Goal: Information Seeking & Learning: Learn about a topic

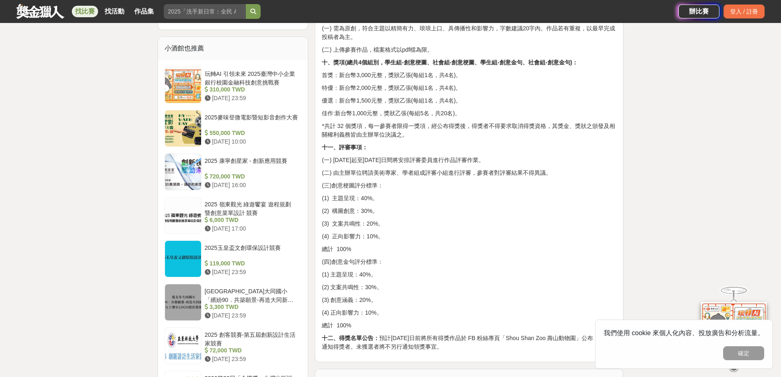
scroll to position [616, 0]
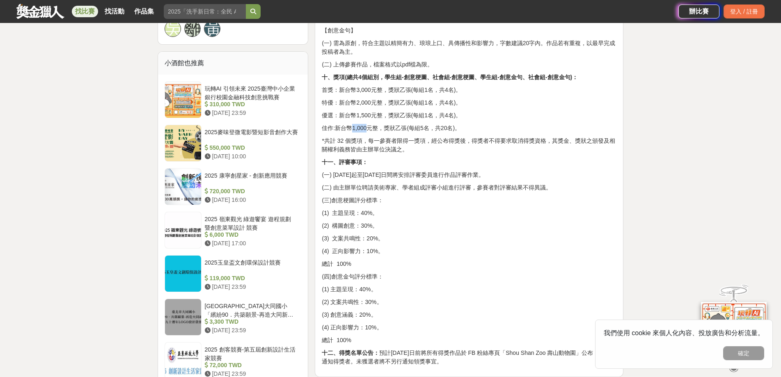
drag, startPoint x: 355, startPoint y: 127, endPoint x: 366, endPoint y: 125, distance: 10.9
click at [366, 125] on p "佳作:新台幣1,000元整，獎狀乙張(每組5名，共20名)。" at bounding box center [469, 128] width 295 height 9
click at [373, 126] on p "佳作:新台幣1,000元整，獎狀乙張(每組5名，共20名)。" at bounding box center [469, 128] width 295 height 9
drag, startPoint x: 357, startPoint y: 125, endPoint x: 369, endPoint y: 121, distance: 13.0
click at [369, 121] on div "你是金句王？還是梗圖大師？ 超有梗的你，千萬不要錯過【獼猴宣導創意徵選】! 壽山動物園的正確遊玩攻略，是與原本就住在壽山的野生動物-台灣獼猴和平共處，透過不接…" at bounding box center [469, 16] width 295 height 699
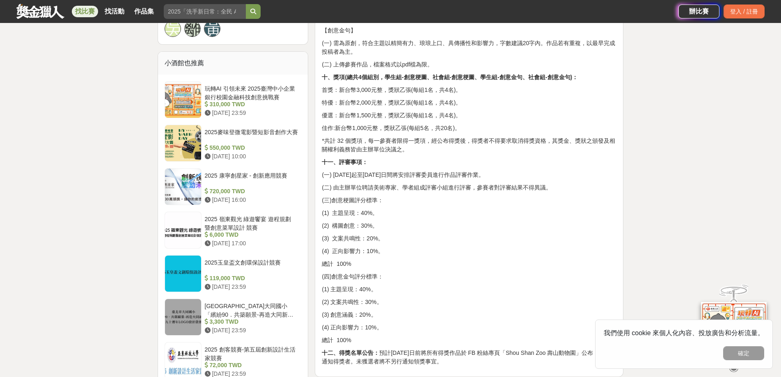
click at [391, 125] on p "佳作:新台幣1,000元整，獎狀乙張(每組5名，共20名)。" at bounding box center [469, 128] width 295 height 9
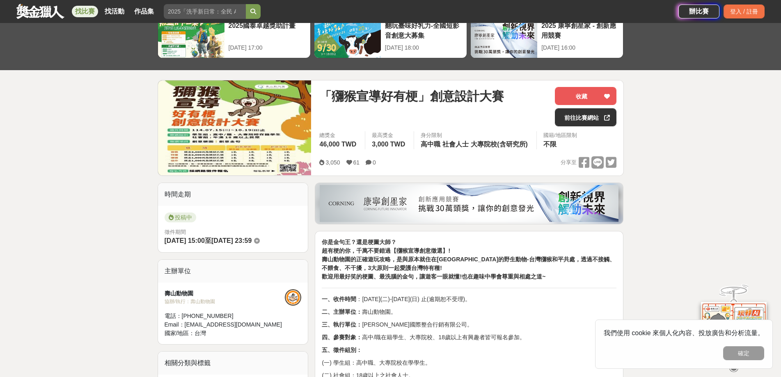
scroll to position [0, 0]
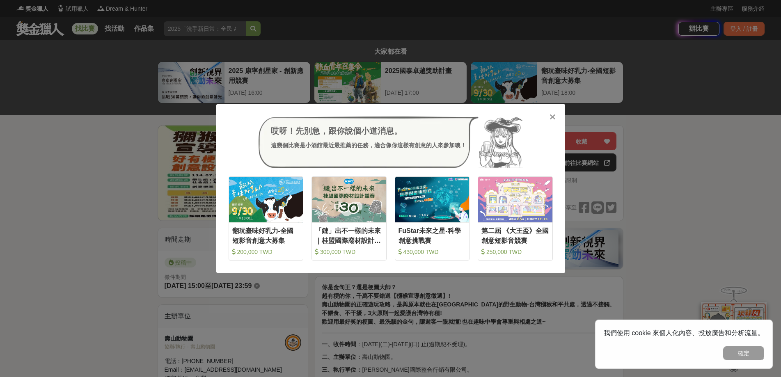
click at [548, 116] on div "哎呀！先別急，跟你說個小道消息。 這幾個比賽是小酒館最近最推薦的任務，適合像你這樣有創意的人來參加噢！ 收藏 翻玩臺味好乳力-全國短影音創意大募集 200,0…" at bounding box center [390, 188] width 349 height 169
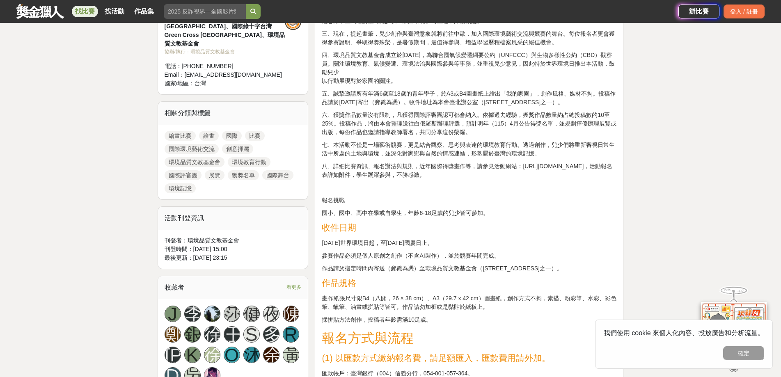
scroll to position [205, 0]
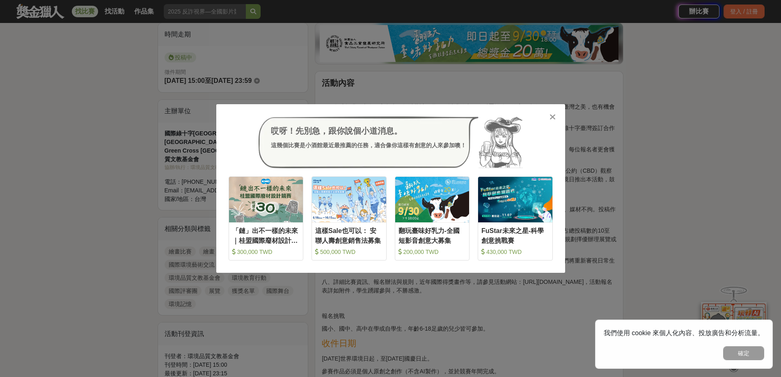
drag, startPoint x: 554, startPoint y: 123, endPoint x: 553, endPoint y: 119, distance: 4.2
click at [553, 120] on div "哎呀！先別急，跟你說個小道消息。 這幾個比賽是小酒館最近最推薦的任務，適合像你這樣有創意的人來參加噢！ 收藏 「鏈」出不一樣的未來｜桂盟國際廢材設計競賽 30…" at bounding box center [390, 188] width 349 height 169
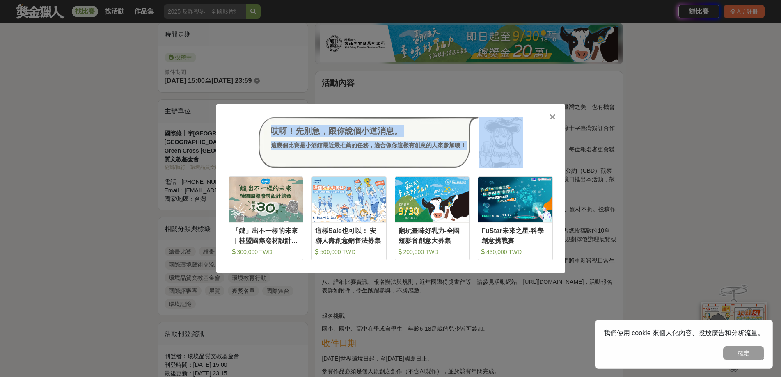
click at [552, 114] on icon at bounding box center [553, 117] width 6 height 8
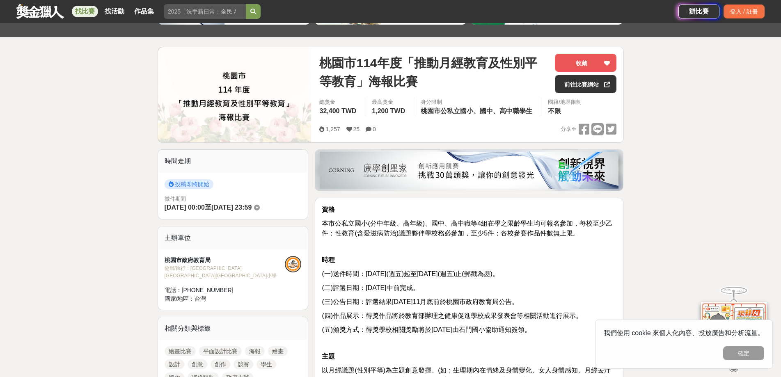
scroll to position [82, 0]
